Goal: Use online tool/utility: Utilize a website feature to perform a specific function

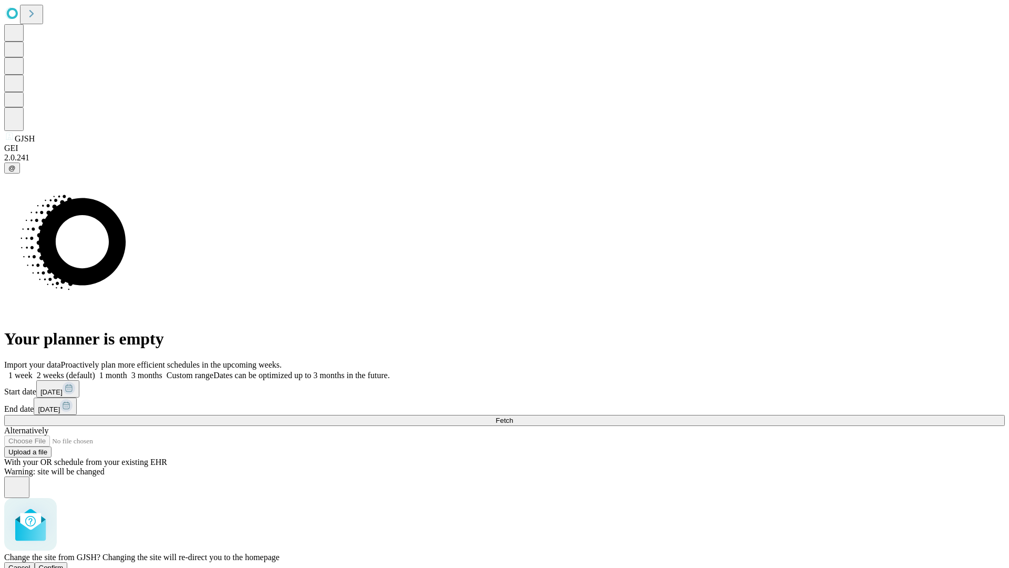
click at [64, 564] on span "Confirm" at bounding box center [51, 568] width 25 height 8
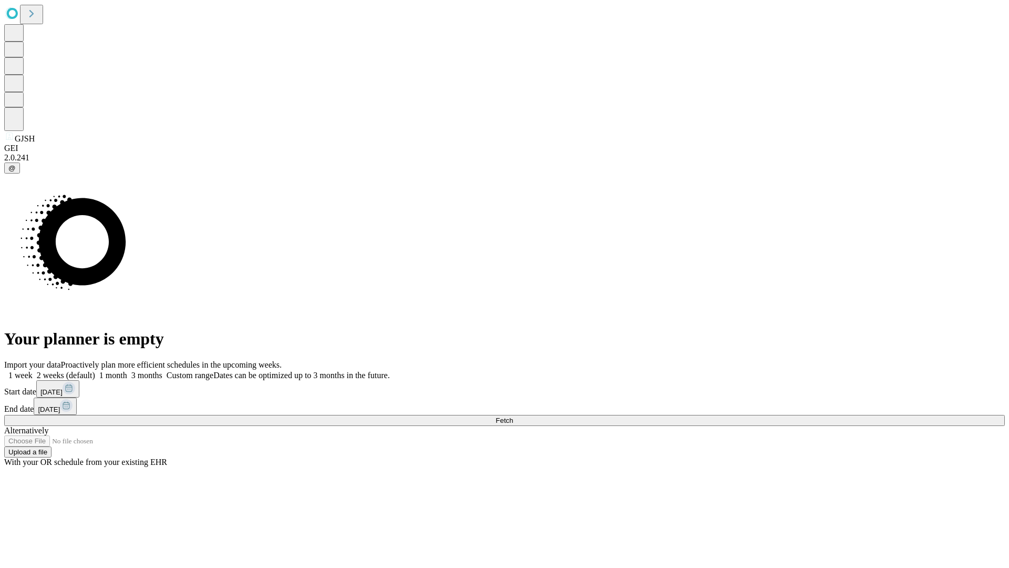
click at [33, 371] on label "1 week" at bounding box center [18, 375] width 28 height 9
click at [513, 416] on span "Fetch" at bounding box center [504, 420] width 17 height 8
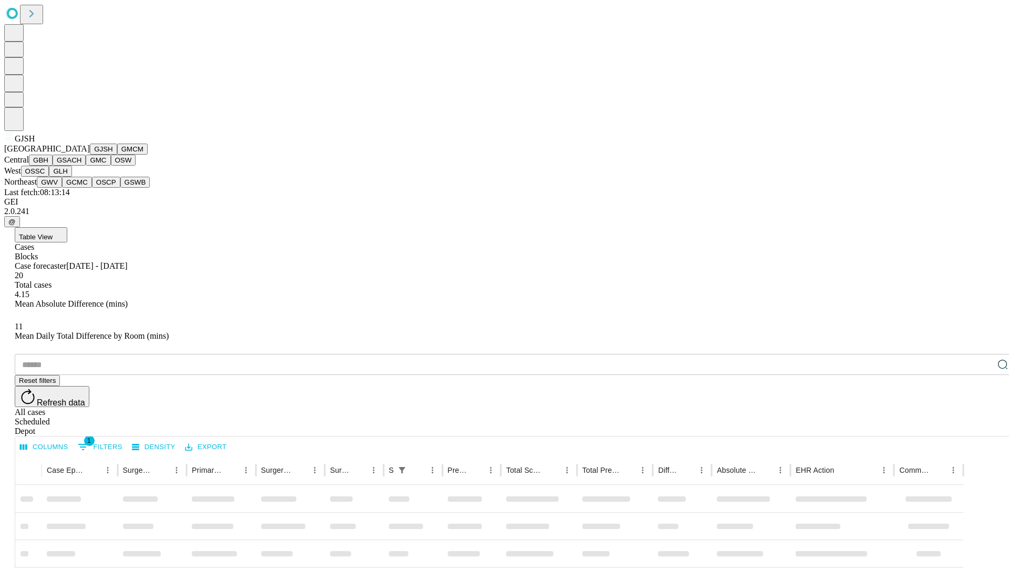
click at [117, 155] on button "GMCM" at bounding box center [132, 149] width 30 height 11
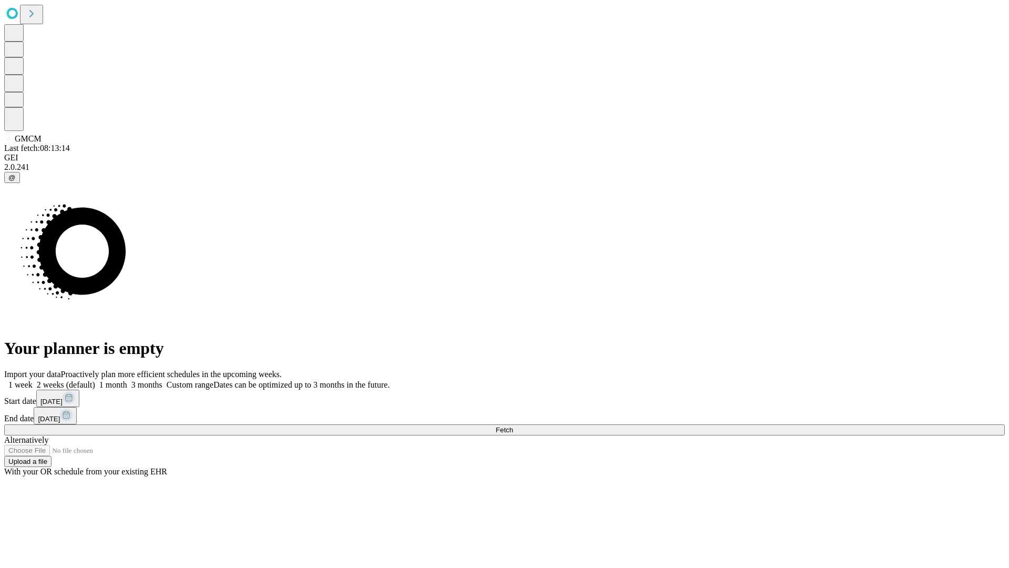
click at [33, 380] on label "1 week" at bounding box center [18, 384] width 28 height 9
click at [513, 426] on span "Fetch" at bounding box center [504, 430] width 17 height 8
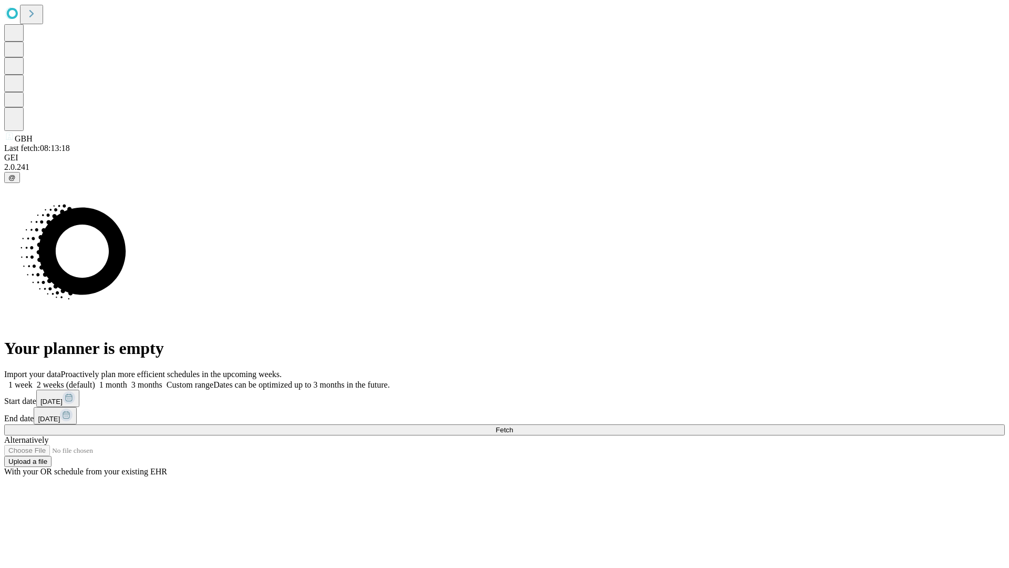
click at [513, 426] on span "Fetch" at bounding box center [504, 430] width 17 height 8
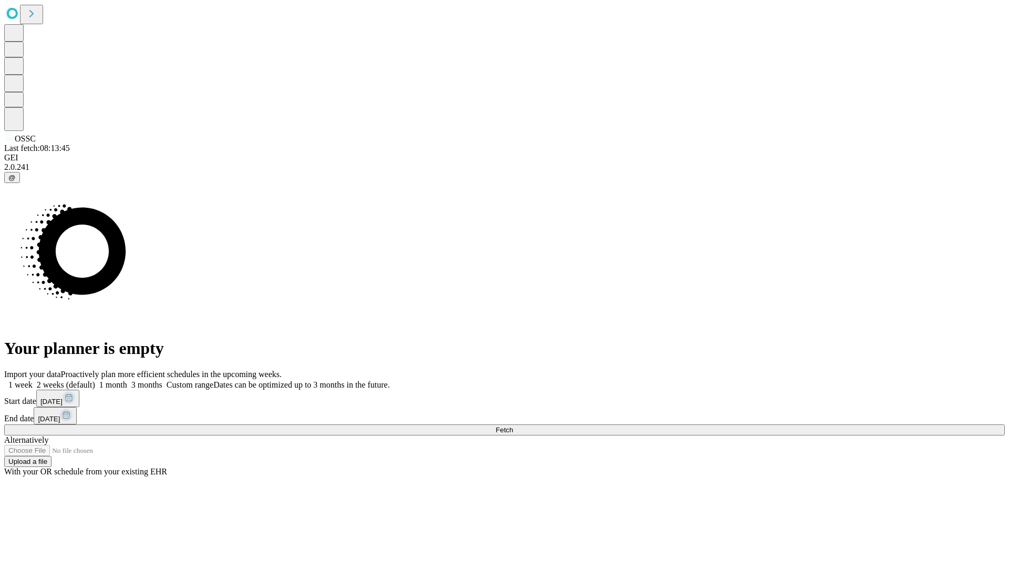
click at [513, 426] on span "Fetch" at bounding box center [504, 430] width 17 height 8
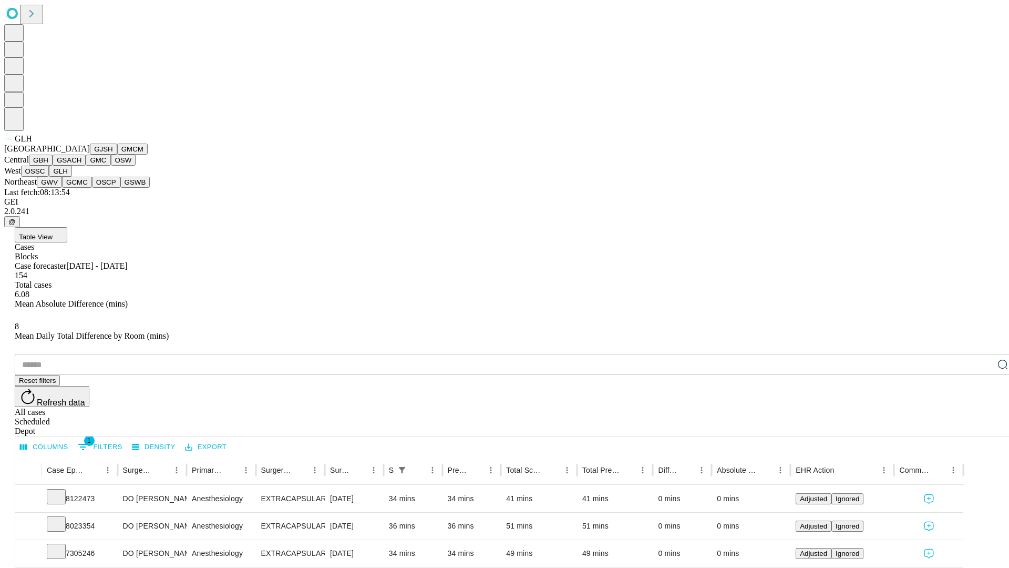
click at [62, 188] on button "GWV" at bounding box center [49, 182] width 25 height 11
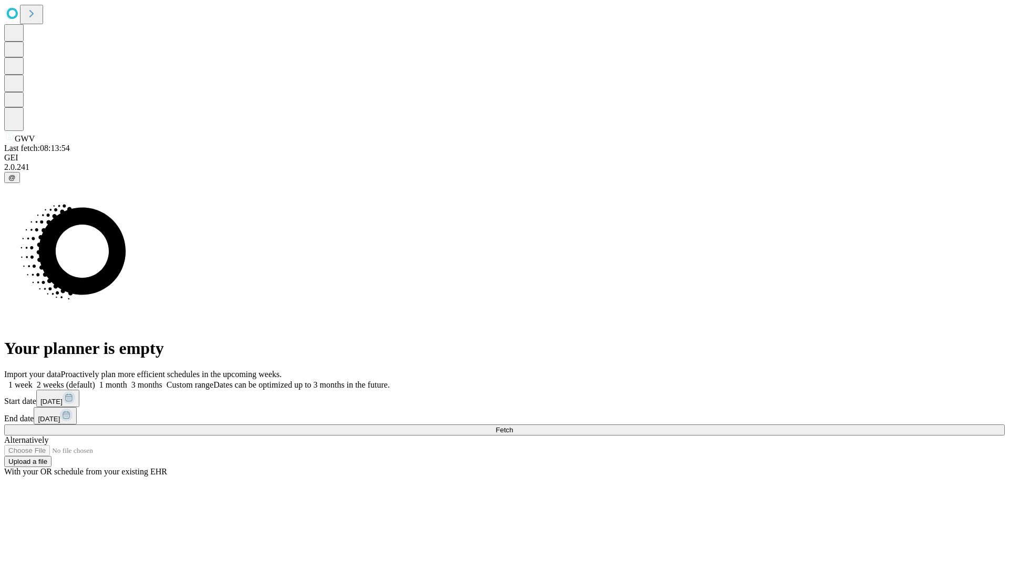
click at [33, 380] on label "1 week" at bounding box center [18, 384] width 28 height 9
click at [513, 426] on span "Fetch" at bounding box center [504, 430] width 17 height 8
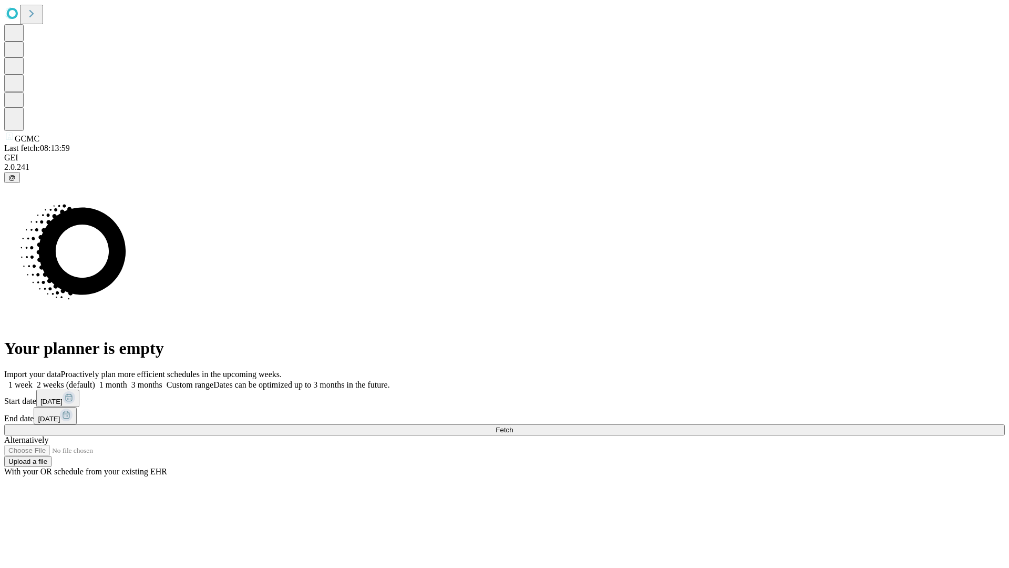
click at [33, 380] on label "1 week" at bounding box center [18, 384] width 28 height 9
click at [513, 426] on span "Fetch" at bounding box center [504, 430] width 17 height 8
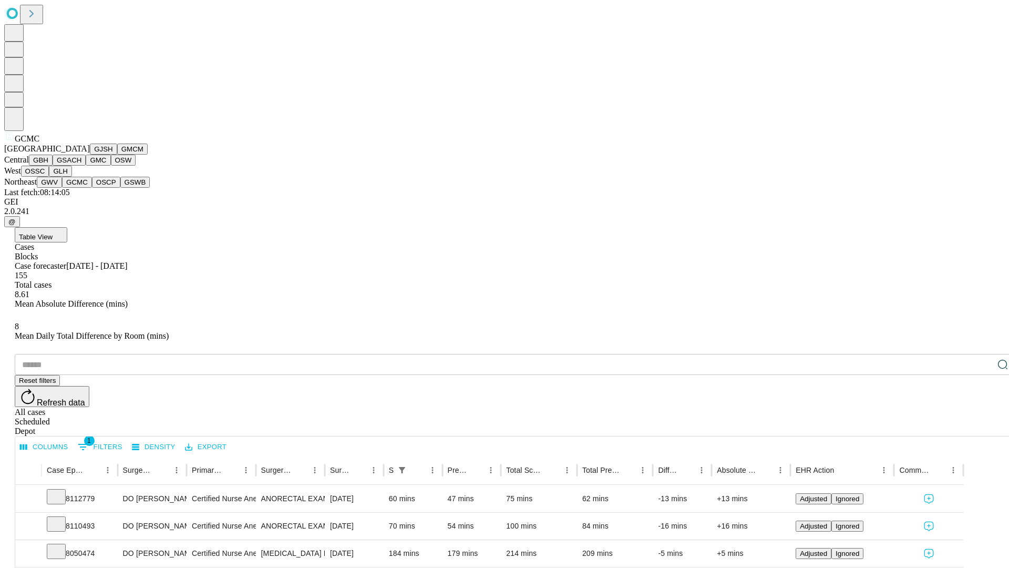
click at [92, 188] on button "OSCP" at bounding box center [106, 182] width 28 height 11
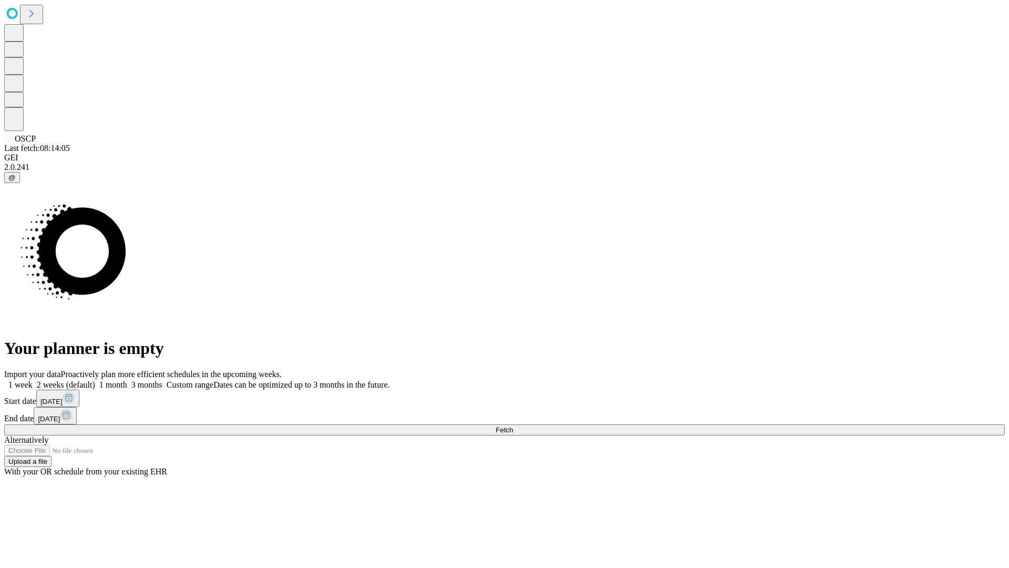
click at [33, 380] on label "1 week" at bounding box center [18, 384] width 28 height 9
click at [513, 426] on span "Fetch" at bounding box center [504, 430] width 17 height 8
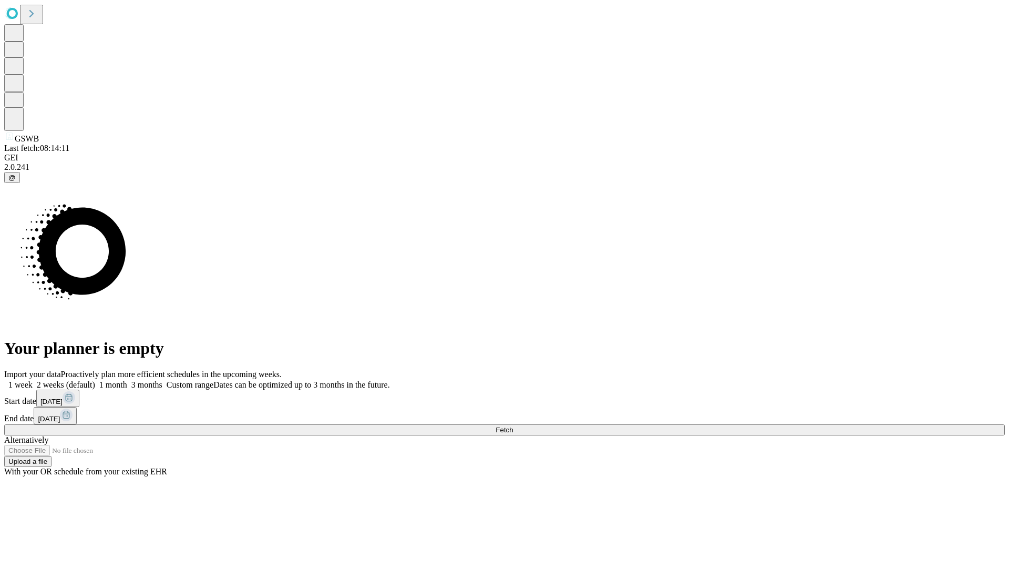
click at [33, 380] on label "1 week" at bounding box center [18, 384] width 28 height 9
click at [513, 426] on span "Fetch" at bounding box center [504, 430] width 17 height 8
